Goal: Find specific page/section: Find specific page/section

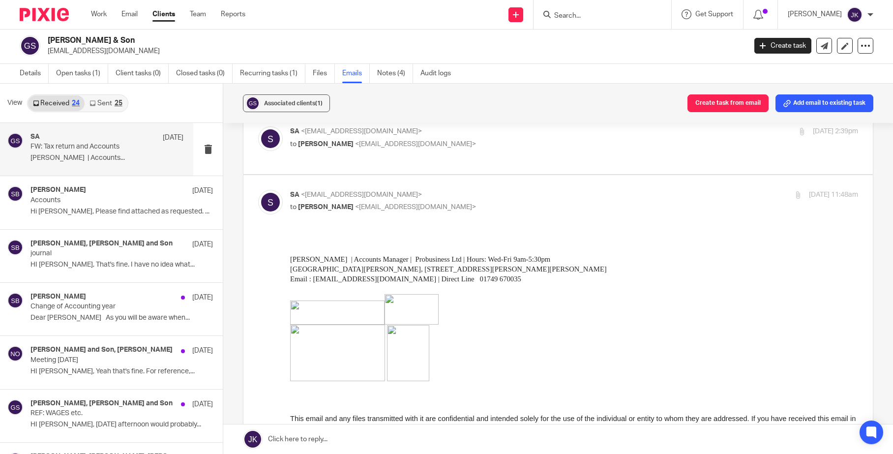
scroll to position [49, 0]
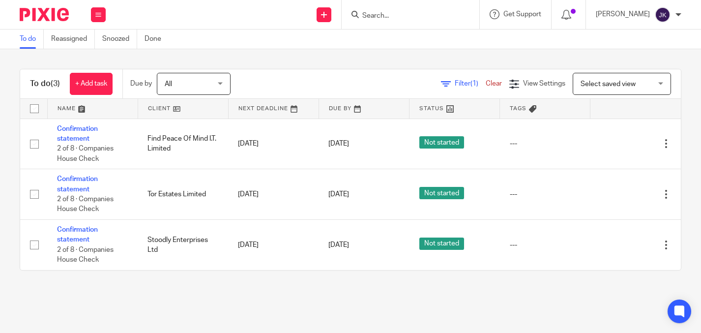
click at [410, 14] on input "Search" at bounding box center [405, 16] width 88 height 9
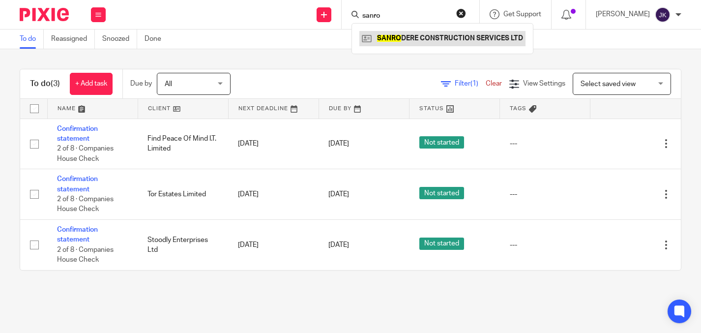
type input "sanro"
click at [379, 36] on link at bounding box center [442, 38] width 166 height 15
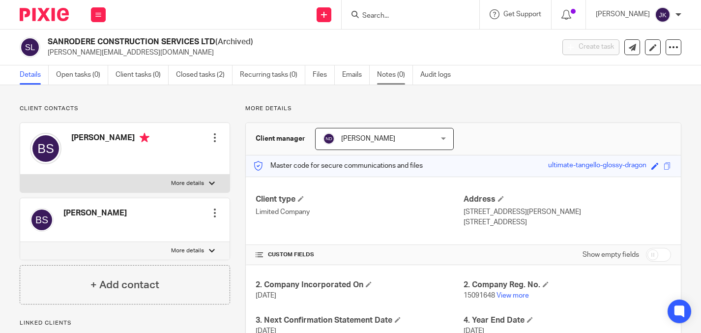
click at [404, 81] on link "Notes (0)" at bounding box center [395, 74] width 36 height 19
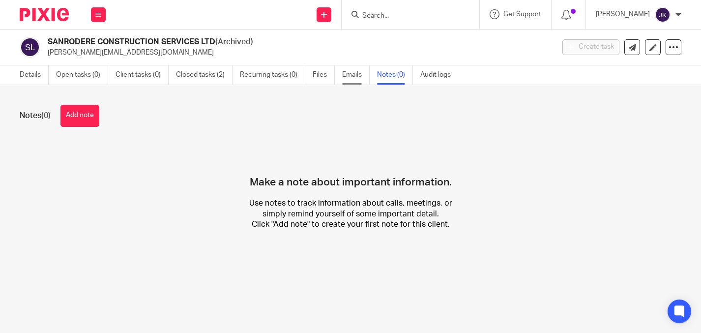
click at [352, 79] on link "Emails" at bounding box center [356, 74] width 28 height 19
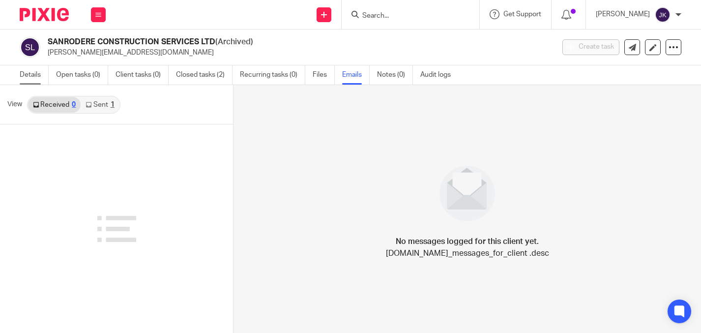
click at [26, 75] on link "Details" at bounding box center [34, 74] width 29 height 19
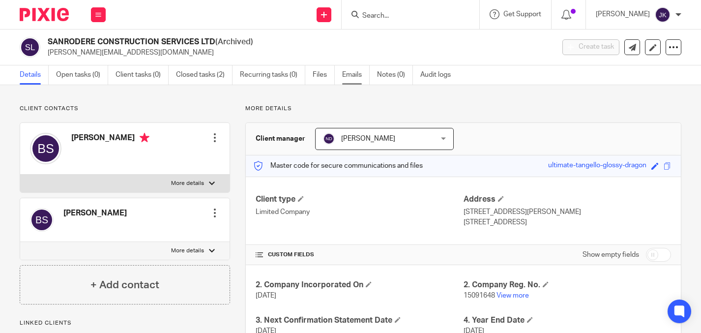
click at [348, 70] on link "Emails" at bounding box center [356, 74] width 28 height 19
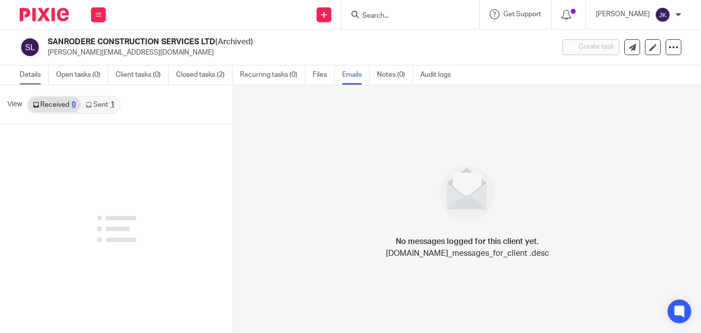
click at [42, 78] on link "Details" at bounding box center [34, 74] width 29 height 19
